Goal: Task Accomplishment & Management: Manage account settings

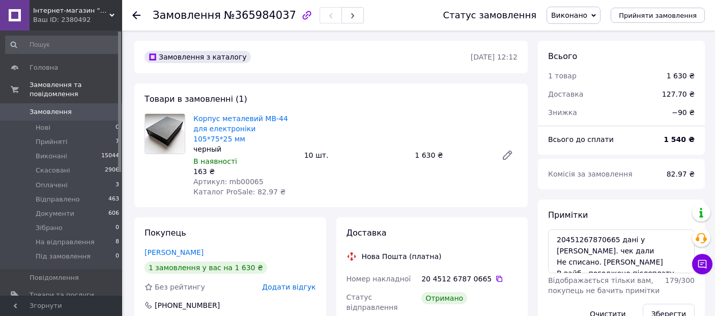
scroll to position [536, 0]
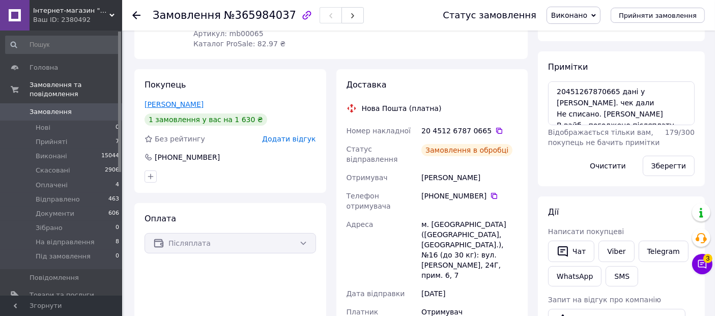
scroll to position [305, 0]
click at [135, 12] on use at bounding box center [136, 15] width 8 height 8
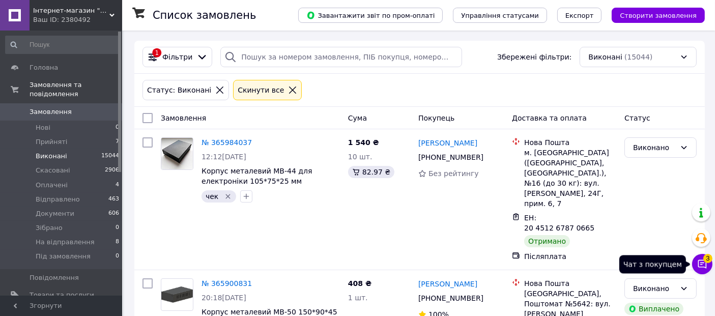
click at [706, 261] on span "3" at bounding box center [707, 258] width 9 height 9
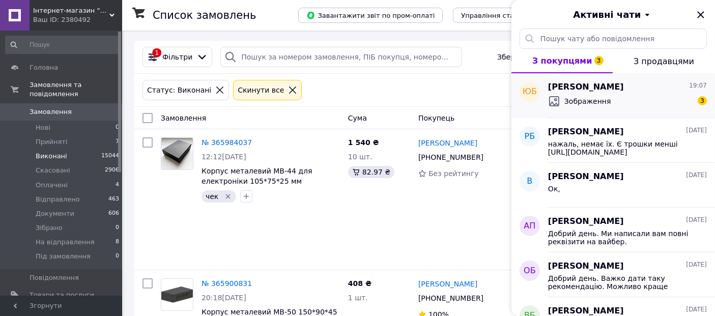
click at [668, 93] on div "Зображення 3" at bounding box center [627, 101] width 159 height 16
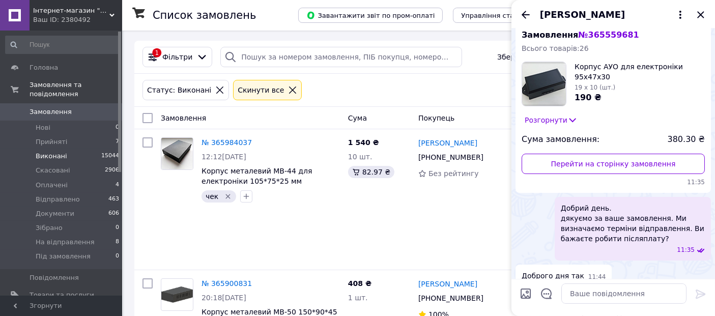
scroll to position [31, 0]
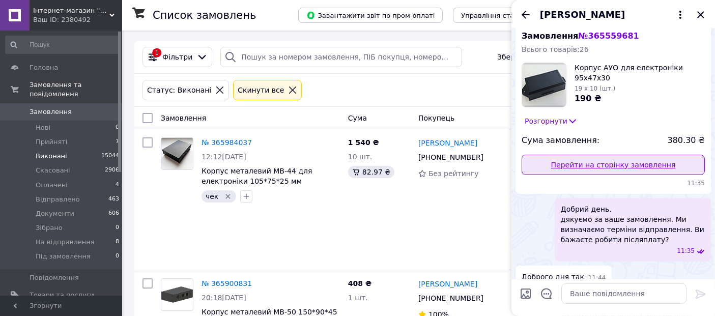
click at [569, 170] on link "Перейти на сторінку замовлення" at bounding box center [613, 165] width 183 height 20
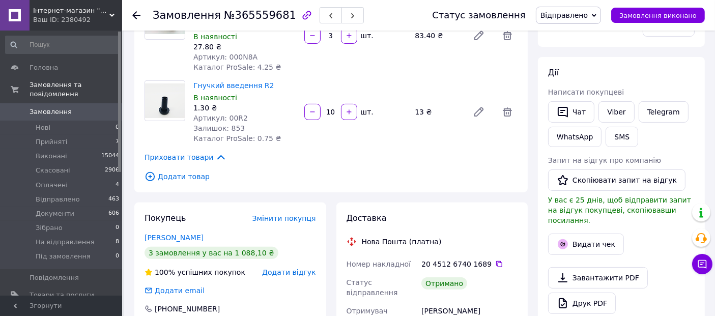
scroll to position [287, 0]
click at [564, 112] on icon "button" at bounding box center [563, 112] width 12 height 12
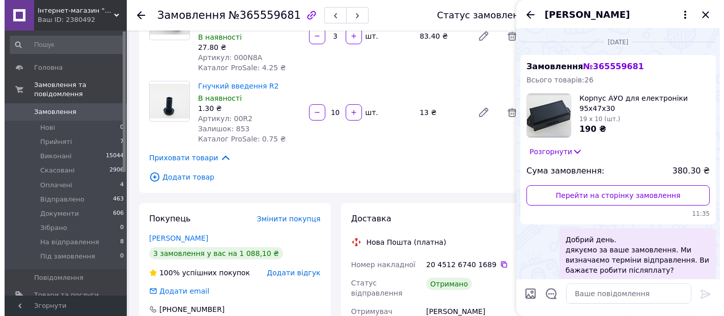
scroll to position [363, 0]
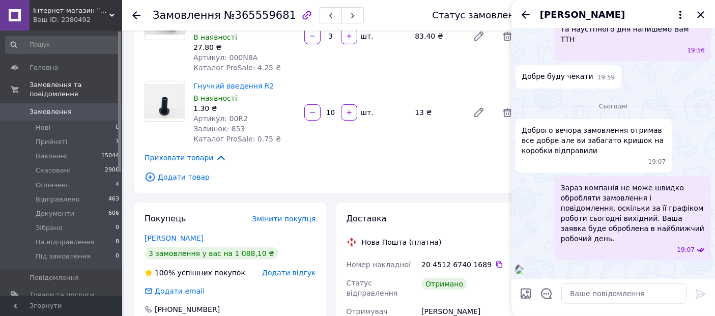
click at [524, 266] on img at bounding box center [520, 270] width 8 height 8
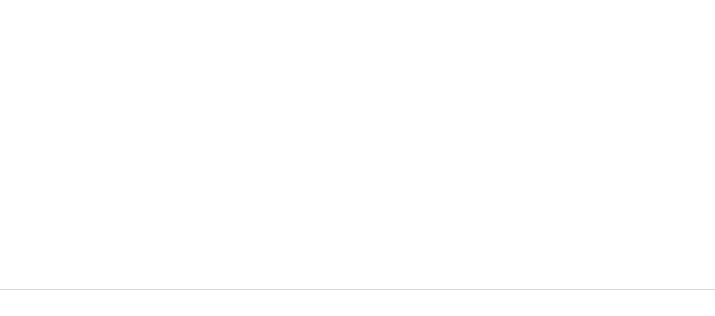
scroll to position [287, 0]
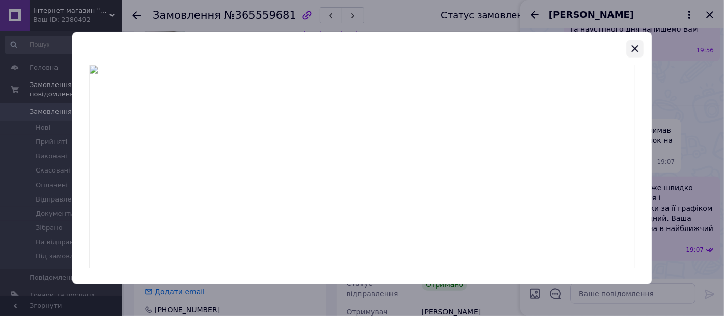
click at [638, 48] on icon "button" at bounding box center [635, 48] width 12 height 12
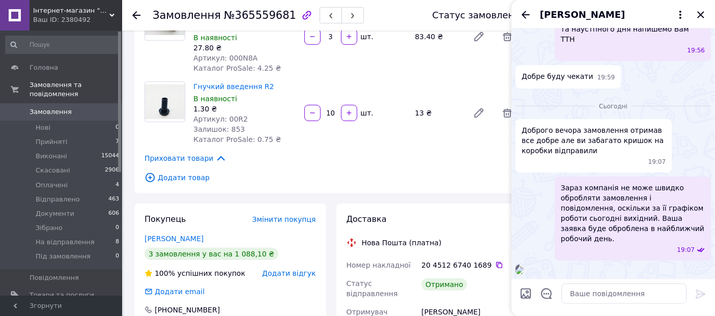
scroll to position [398, 0]
click at [606, 290] on textarea at bounding box center [623, 293] width 125 height 20
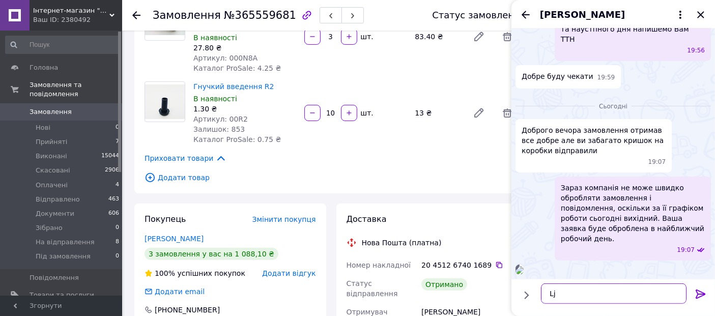
type textarea "L"
type textarea "Добрий вечір. З донишка зайві?"
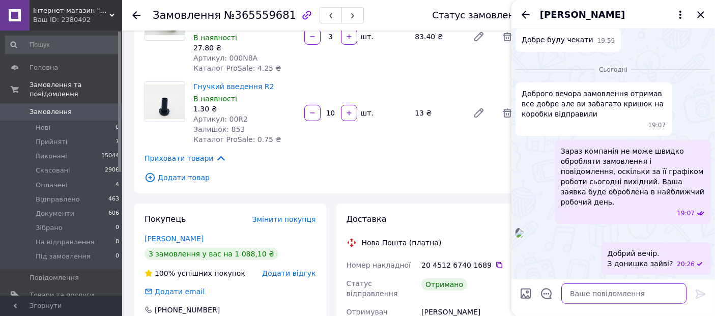
scroll to position [463, 0]
click at [170, 235] on link "Бобик Юрій" at bounding box center [174, 239] width 59 height 8
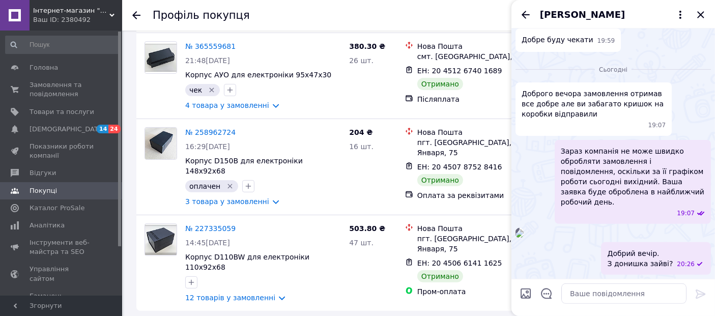
scroll to position [297, 0]
click at [265, 197] on link "3 товара у замовленні" at bounding box center [227, 201] width 84 height 8
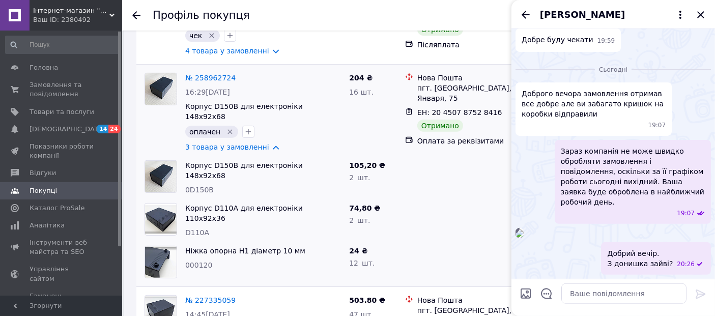
scroll to position [330, 0]
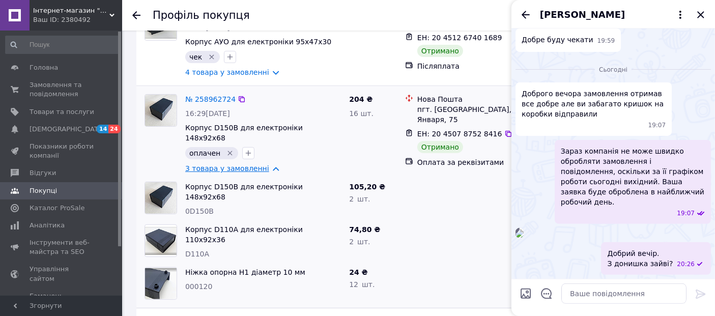
click at [263, 164] on link "3 товара у замовленні" at bounding box center [227, 168] width 84 height 8
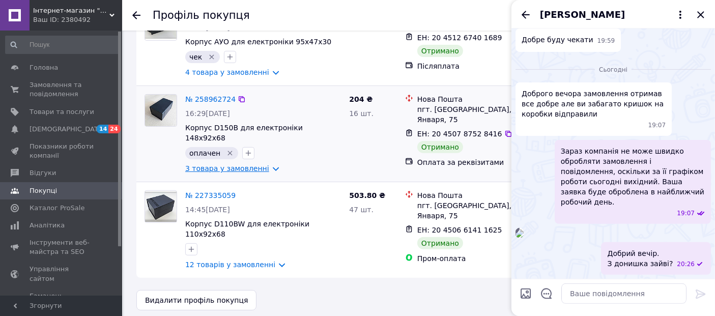
scroll to position [317, 0]
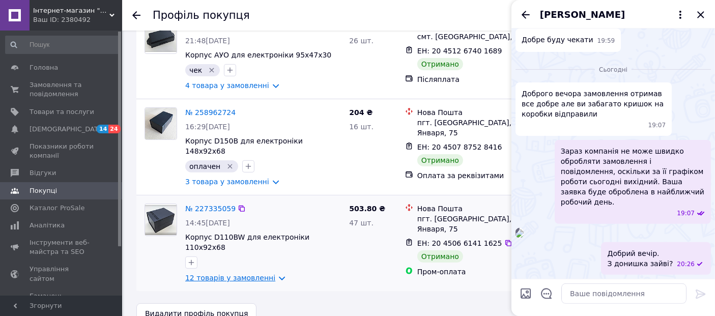
click at [247, 274] on link "12 товарів у замовленні" at bounding box center [230, 278] width 90 height 8
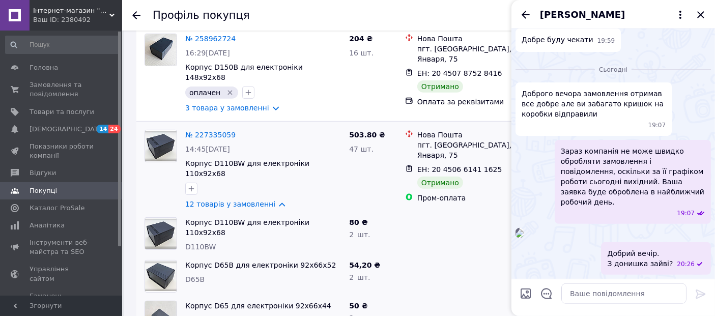
scroll to position [387, 0]
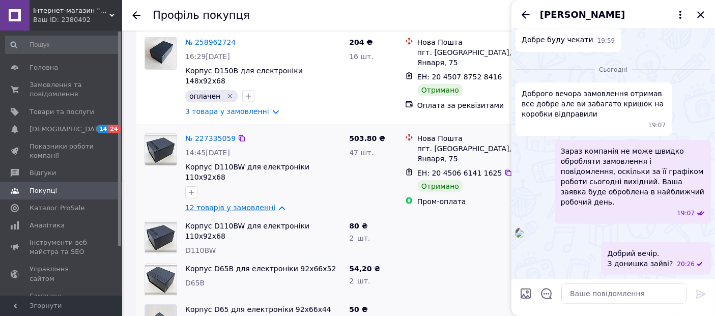
click at [271, 204] on link "12 товарів у замовленні" at bounding box center [230, 208] width 90 height 8
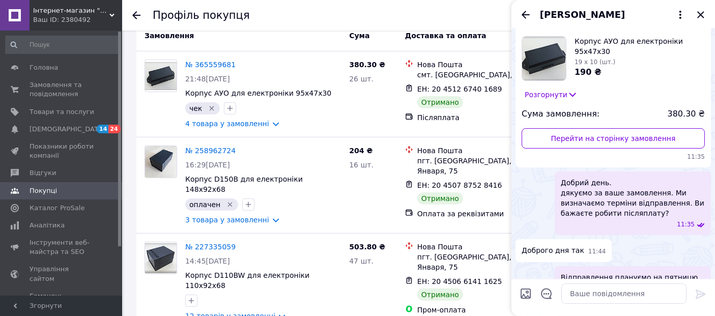
scroll to position [56, 0]
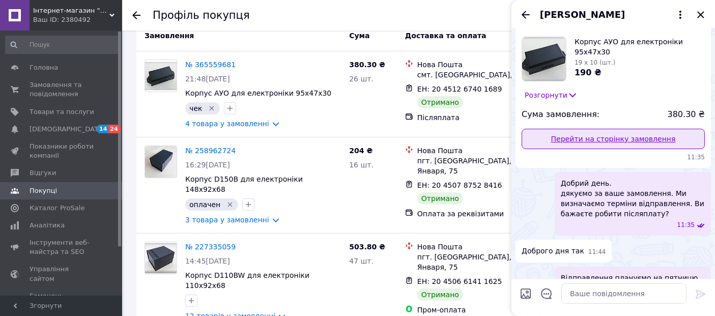
click at [607, 137] on link "Перейти на сторінку замовлення" at bounding box center [613, 139] width 183 height 20
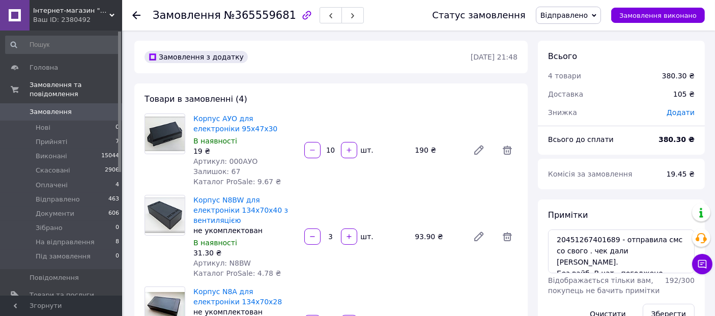
scroll to position [368, 0]
click at [249, 20] on span "№365559681" at bounding box center [260, 15] width 72 height 12
copy span "365559681"
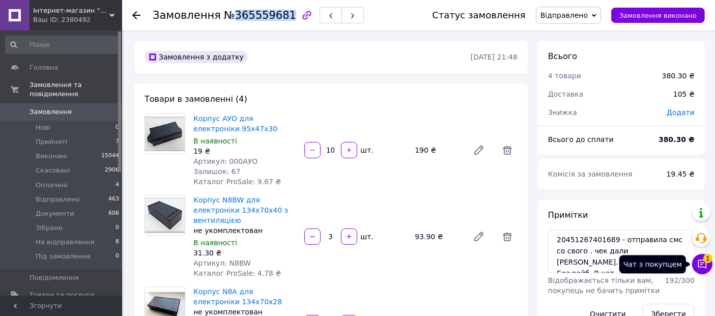
click at [706, 262] on button "Чат з покупцем 1" at bounding box center [702, 264] width 20 height 20
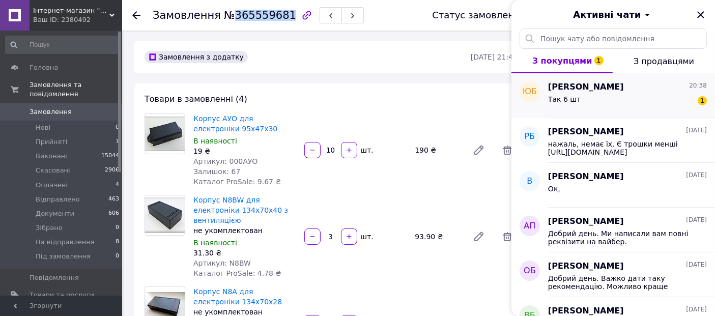
click at [640, 108] on div "Так 6 шт 1" at bounding box center [627, 101] width 159 height 16
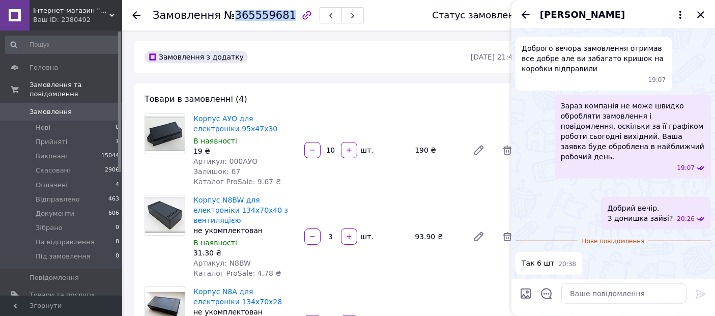
scroll to position [507, 0]
click at [588, 297] on textarea at bounding box center [623, 293] width 125 height 20
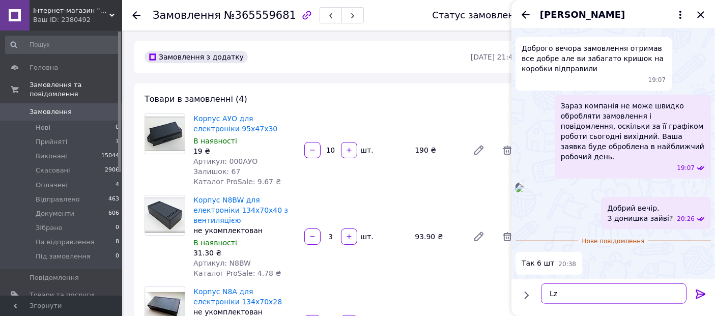
type textarea "L"
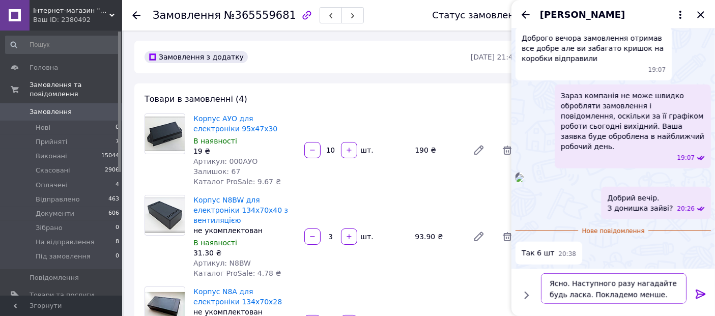
type textarea "Ясно. Наступного разу нагадайте будь ласка. Покладемо менше."
click at [702, 299] on button at bounding box center [701, 295] width 12 height 14
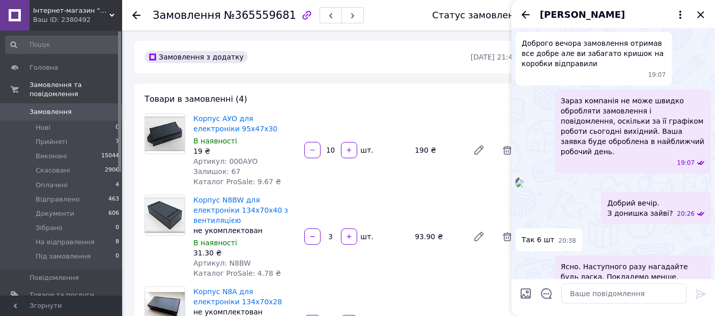
scroll to position [403, 0]
click at [262, 19] on span "№365559681" at bounding box center [260, 15] width 72 height 12
copy span "365559681"
click at [676, 188] on div "19:07" at bounding box center [613, 183] width 195 height 10
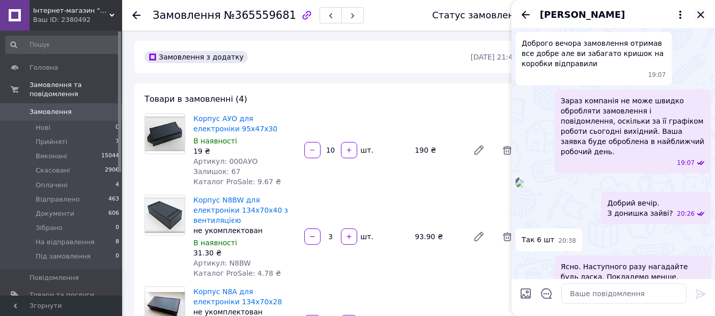
click at [700, 18] on icon "Закрити" at bounding box center [701, 15] width 12 height 12
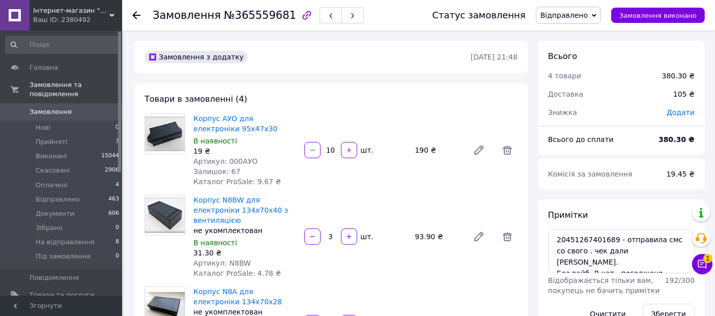
click at [59, 107] on span "Замовлення" at bounding box center [51, 111] width 42 height 9
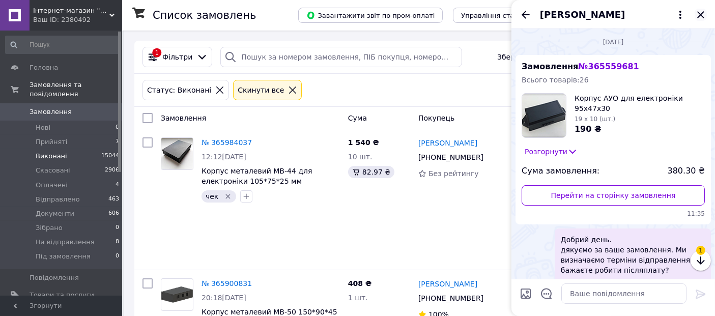
scroll to position [31, 0]
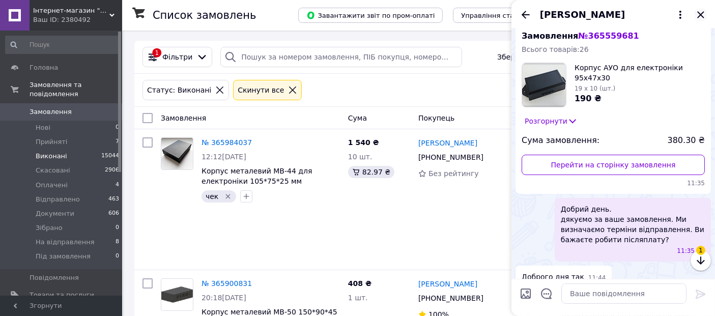
click at [698, 11] on icon "Закрити" at bounding box center [701, 15] width 12 height 12
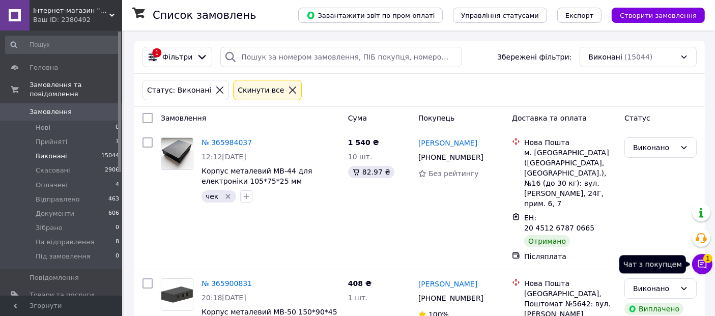
click at [702, 265] on icon at bounding box center [702, 264] width 9 height 9
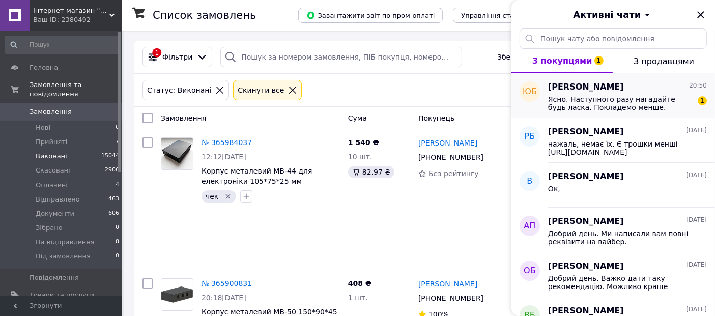
click at [647, 99] on span "Ясно. Наступного разу нагадайте будь ласка. Покладемо менше." at bounding box center [620, 103] width 145 height 16
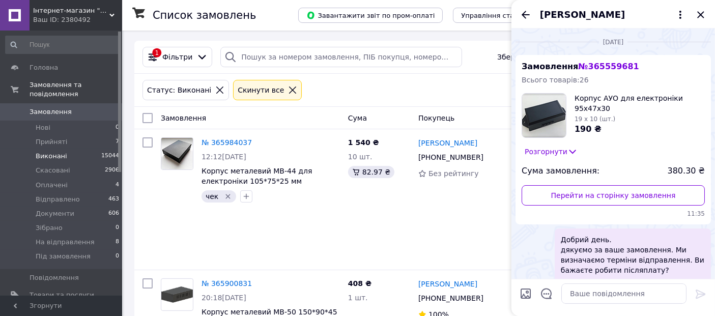
scroll to position [555, 0]
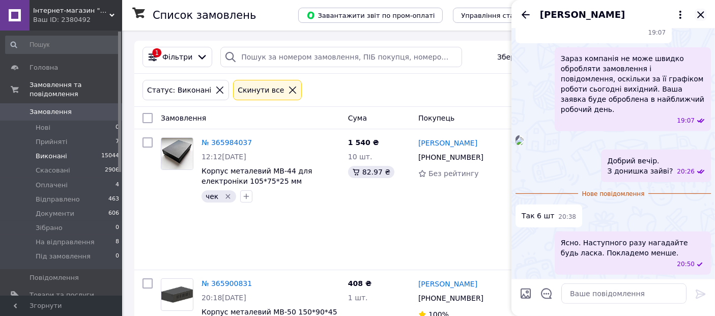
click at [703, 19] on icon "Закрити" at bounding box center [701, 15] width 12 height 12
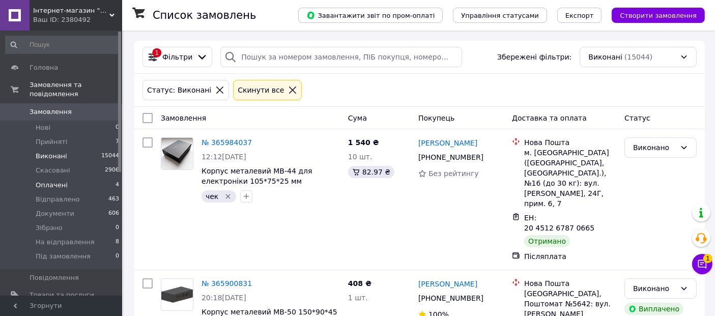
click at [89, 179] on li "Оплачені 4" at bounding box center [62, 185] width 125 height 14
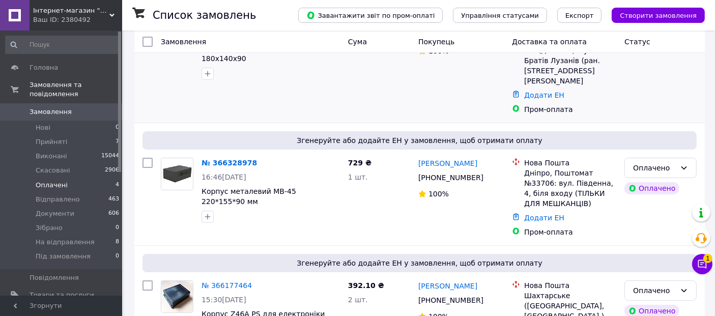
scroll to position [150, 0]
